Goal: Information Seeking & Learning: Learn about a topic

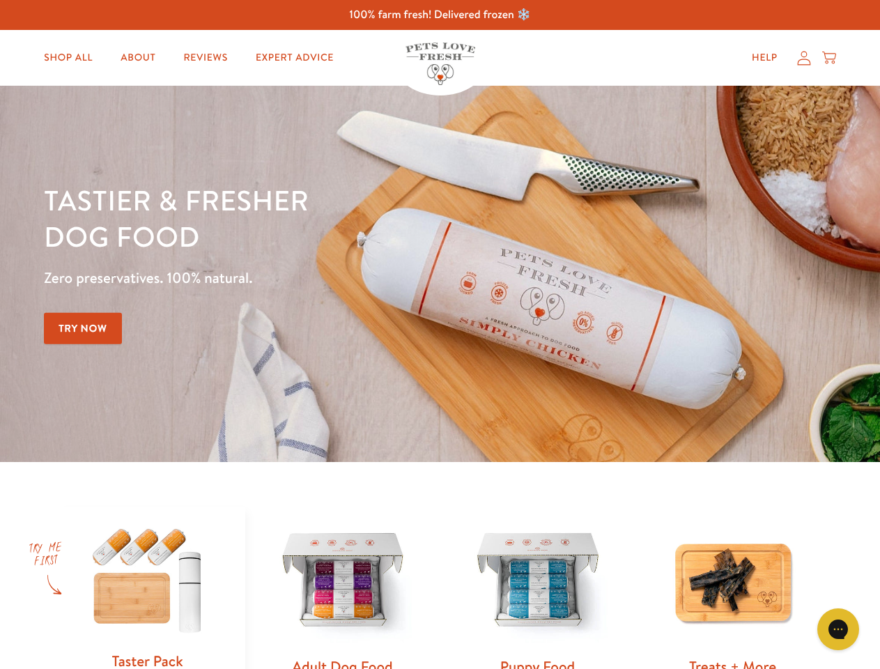
click at [440, 334] on div "Tastier & fresher dog food Zero preservatives. 100% natural. Try Now" at bounding box center [308, 274] width 528 height 184
click at [838, 629] on icon "Gorgias live chat" at bounding box center [837, 628] width 13 height 13
